Goal: Task Accomplishment & Management: Manage account settings

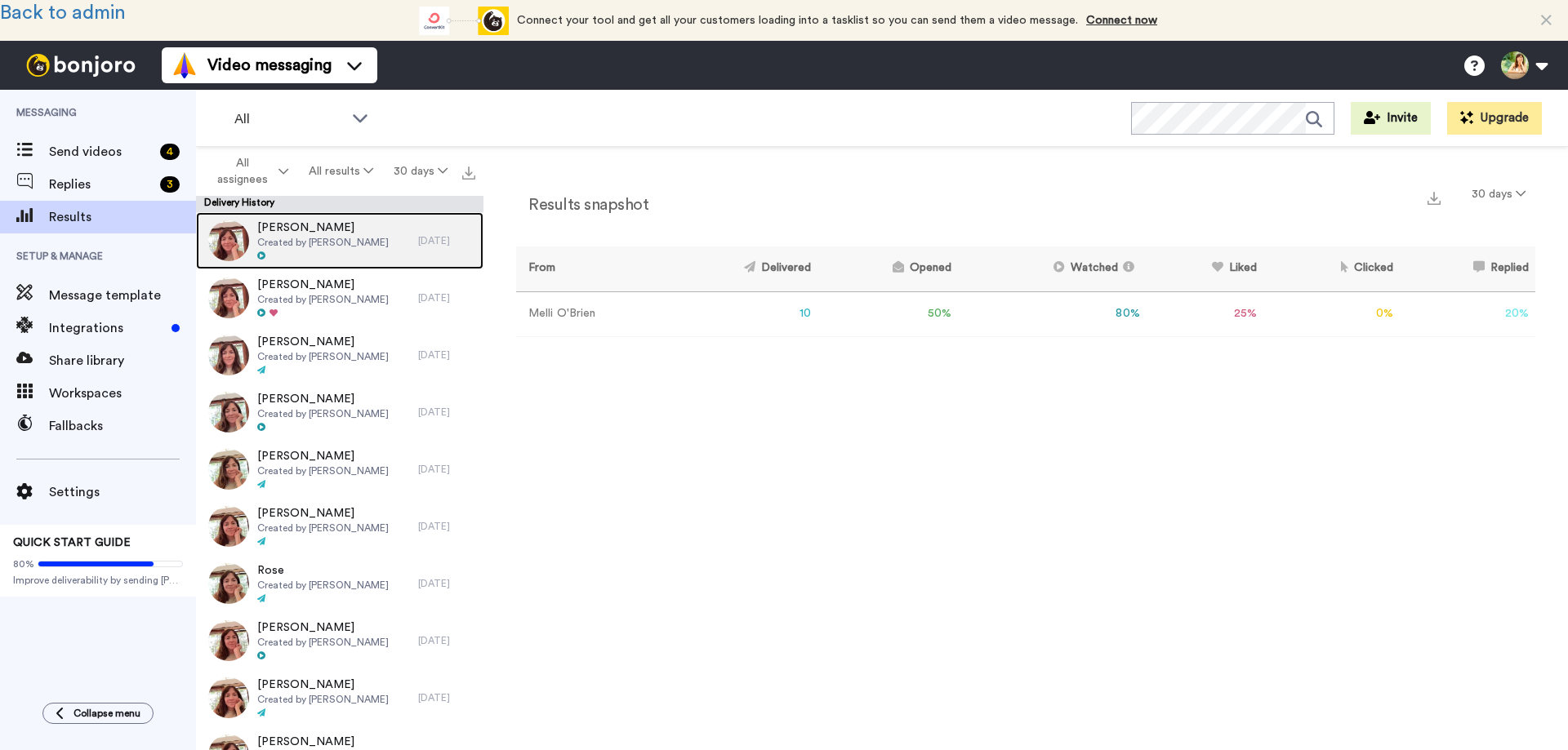
click at [317, 245] on span "Created by Melli O'Brien" at bounding box center [322, 241] width 131 height 13
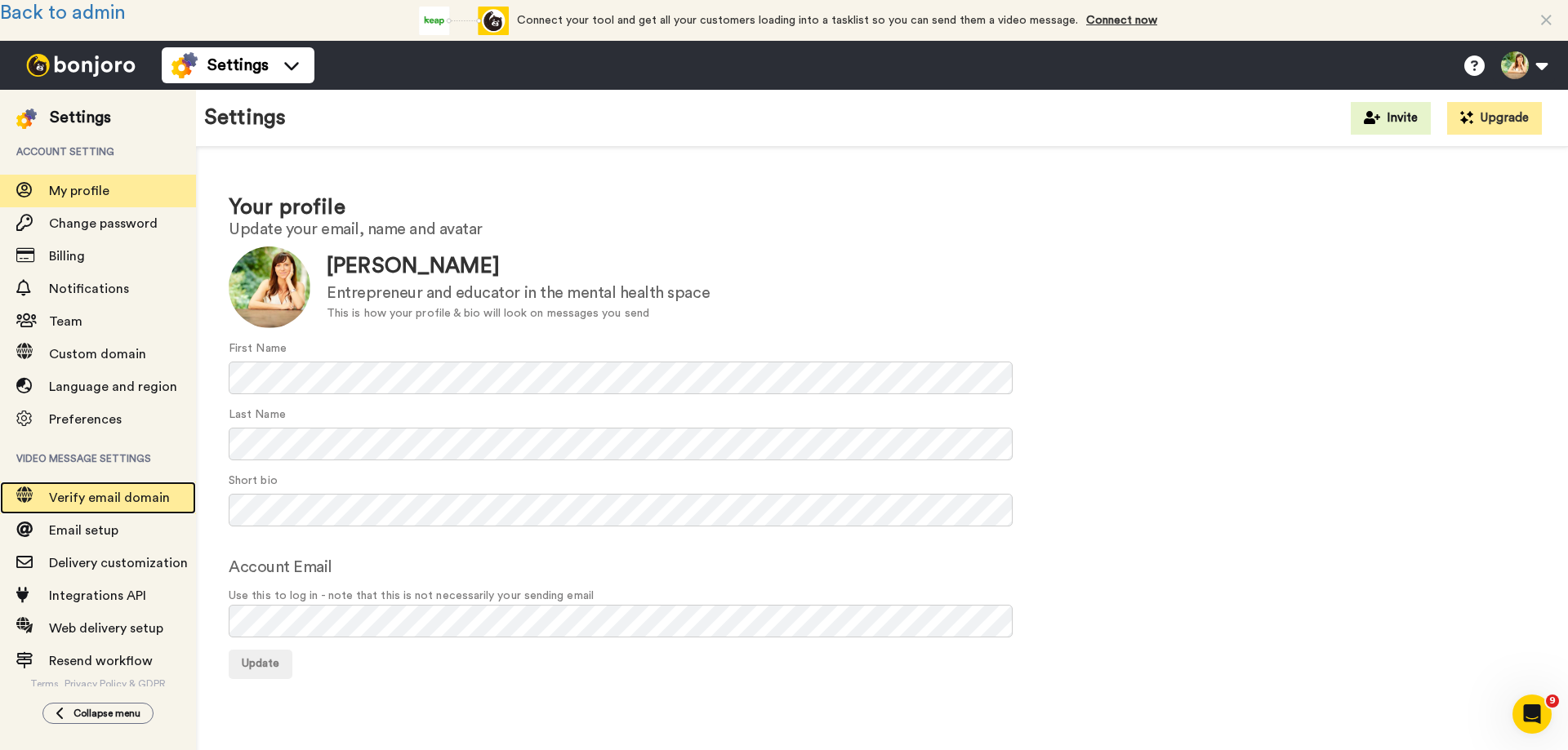
click at [99, 488] on span "Verify email domain" at bounding box center [122, 498] width 147 height 19
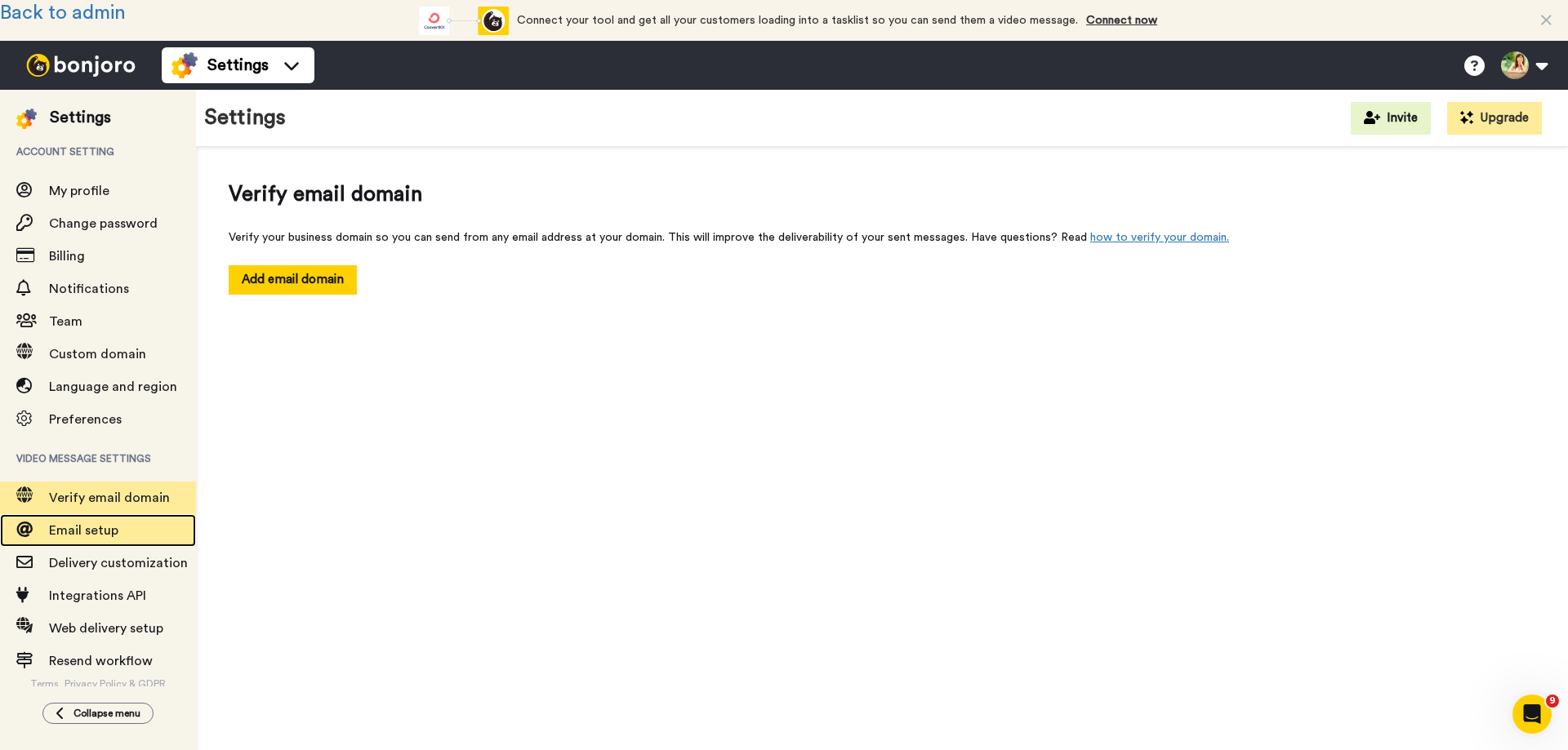
click at [101, 534] on span "Email setup" at bounding box center [83, 530] width 69 height 13
